Goal: Information Seeking & Learning: Check status

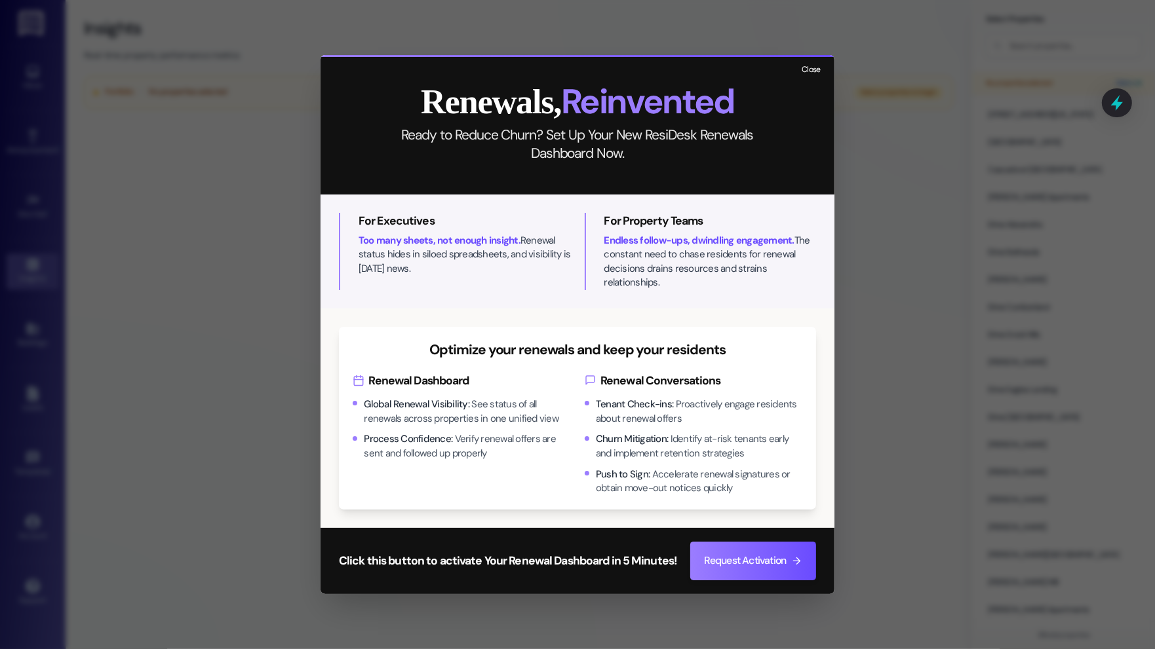
click at [817, 73] on button "Close" at bounding box center [811, 70] width 28 height 16
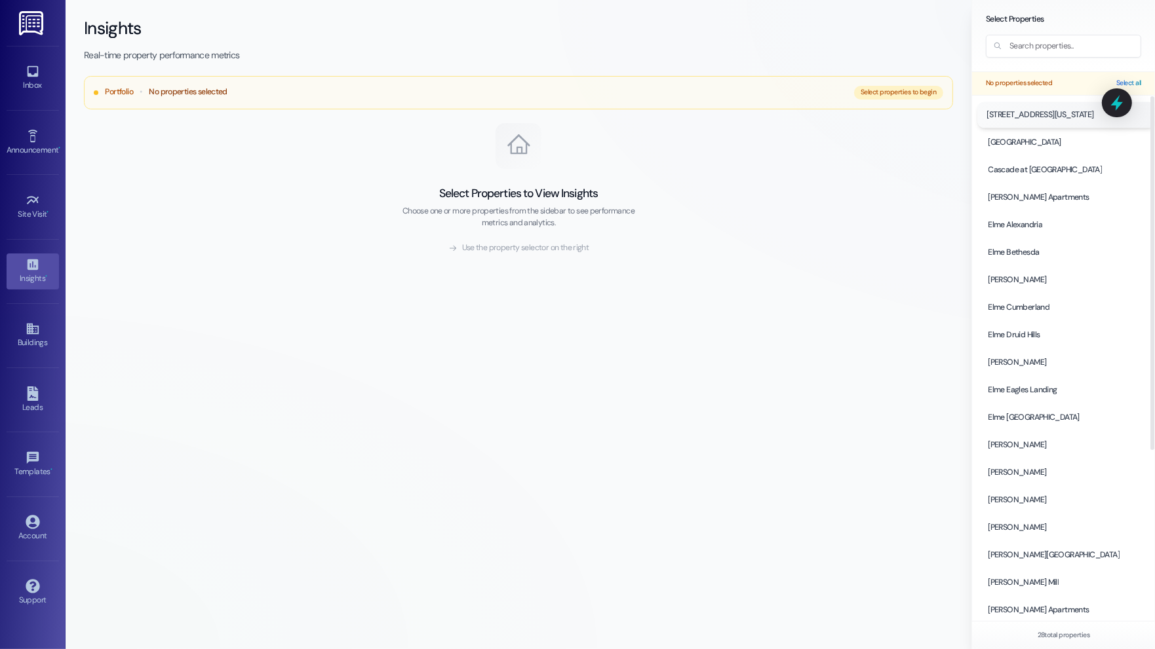
click at [1052, 113] on span "3801 Connecticut Avenue" at bounding box center [1039, 115] width 107 height 12
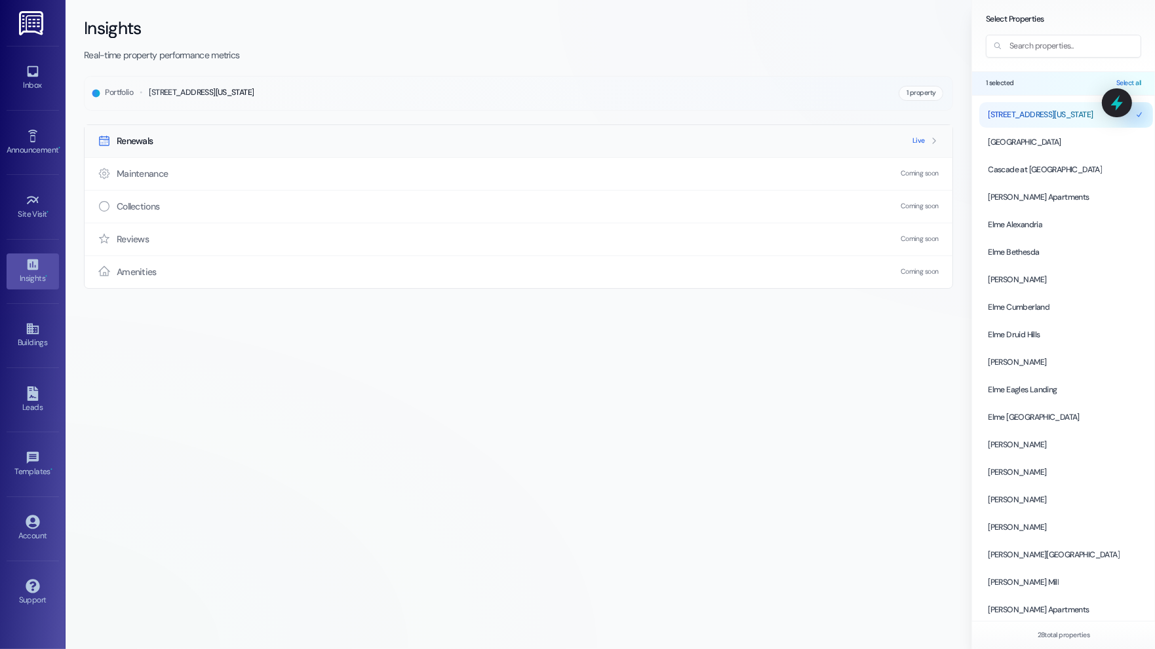
click at [933, 138] on icon at bounding box center [933, 140] width 9 height 9
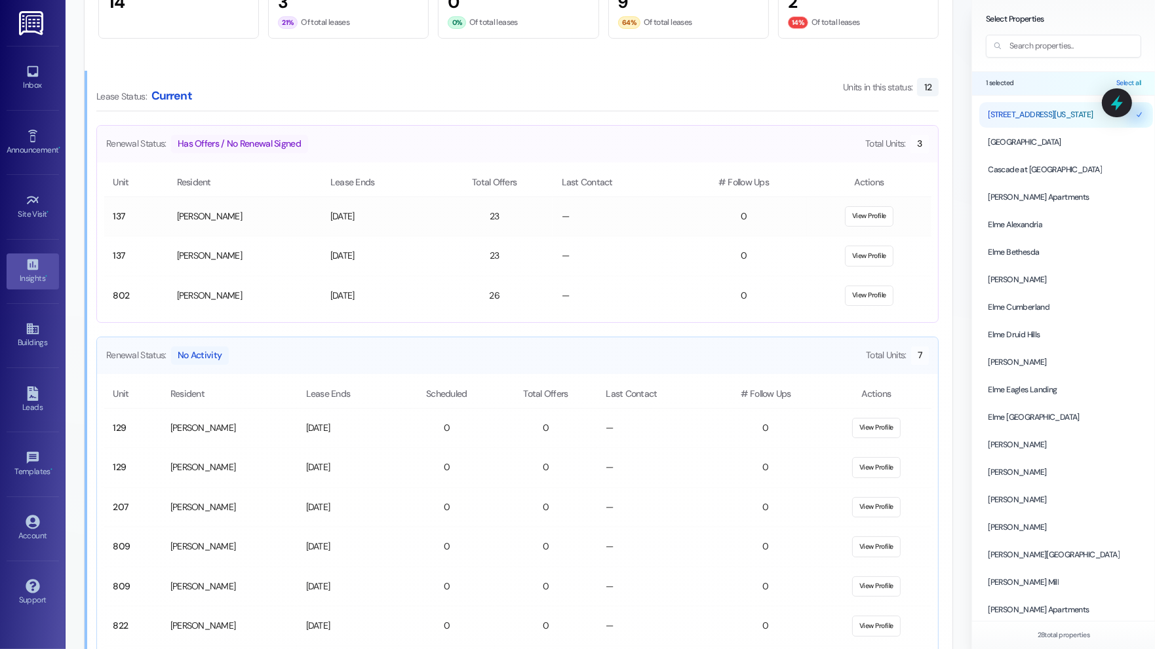
scroll to position [701, 0]
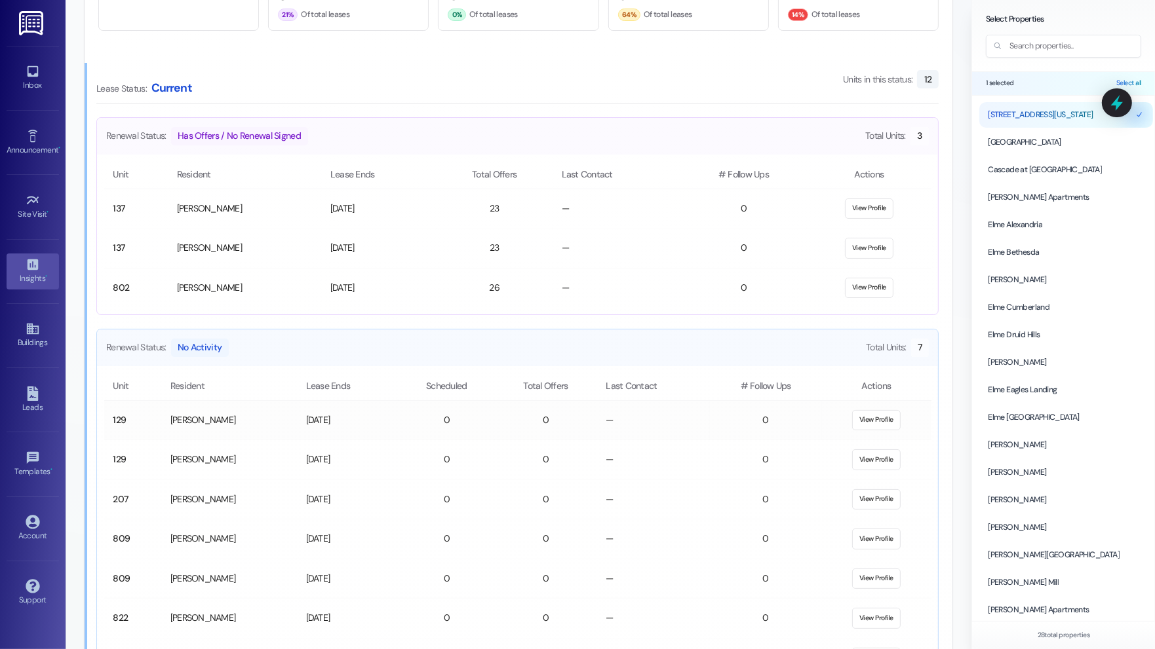
click at [248, 416] on td "Marie Gambeno" at bounding box center [229, 420] width 136 height 40
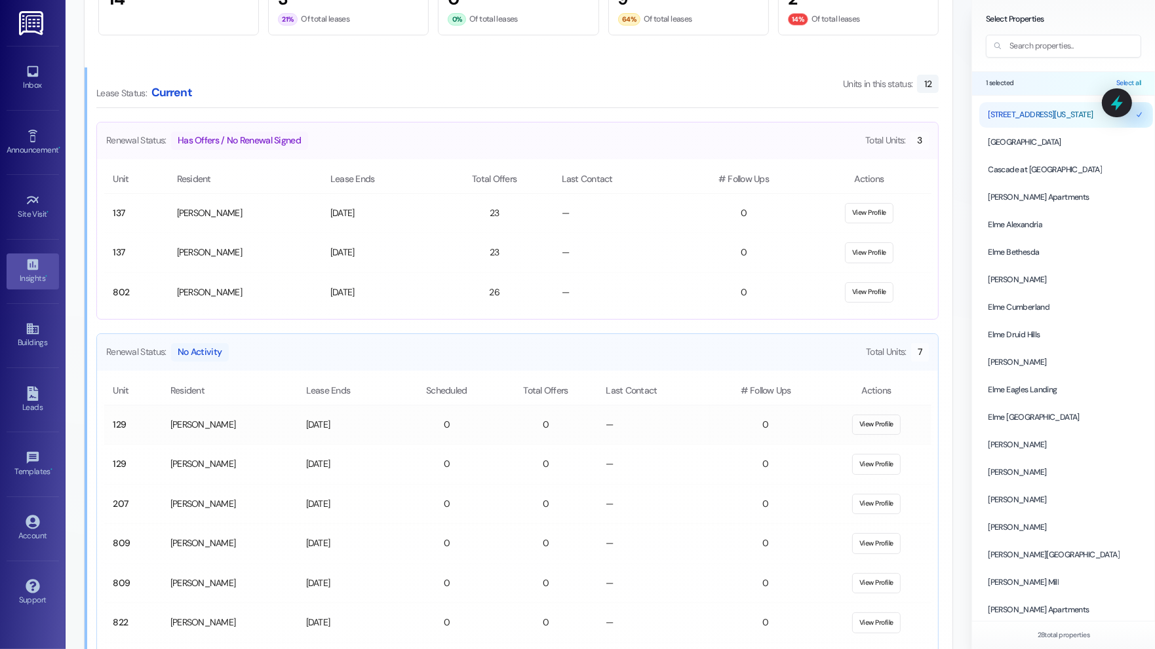
click at [875, 420] on button "View Profile" at bounding box center [876, 425] width 49 height 21
